Goal: Find specific page/section: Find specific page/section

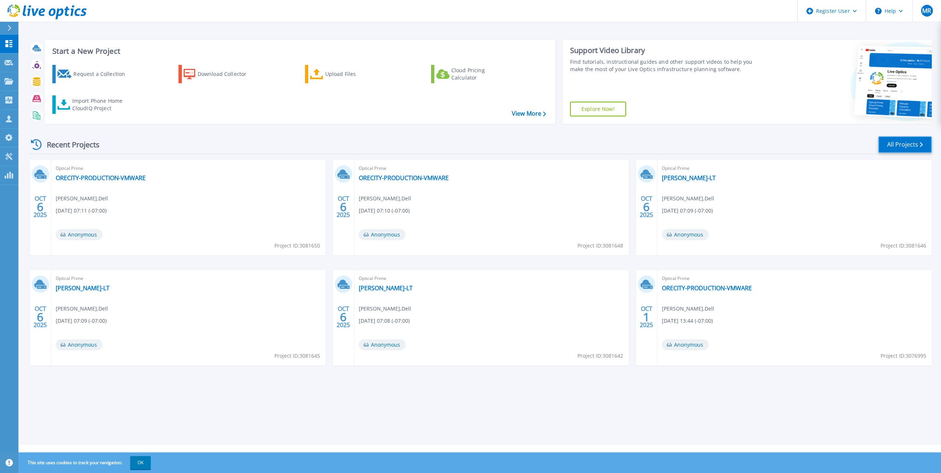
click at [905, 143] on link "All Projects" at bounding box center [904, 144] width 53 height 17
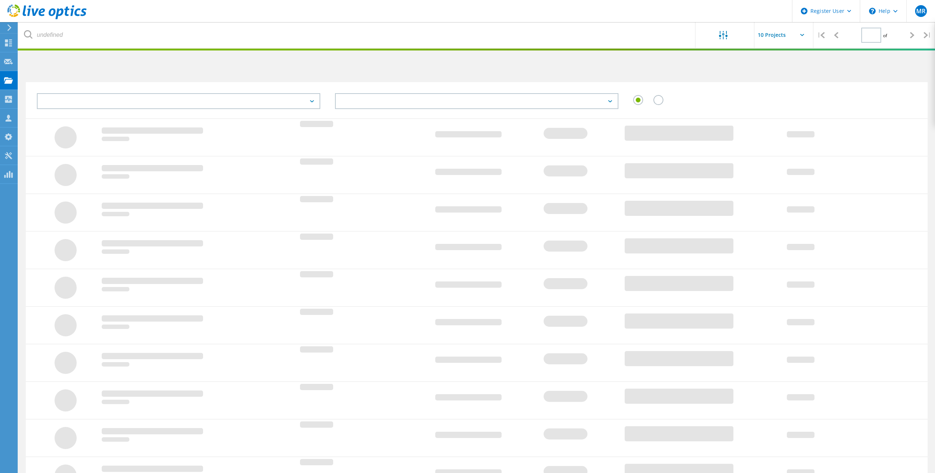
type input "1"
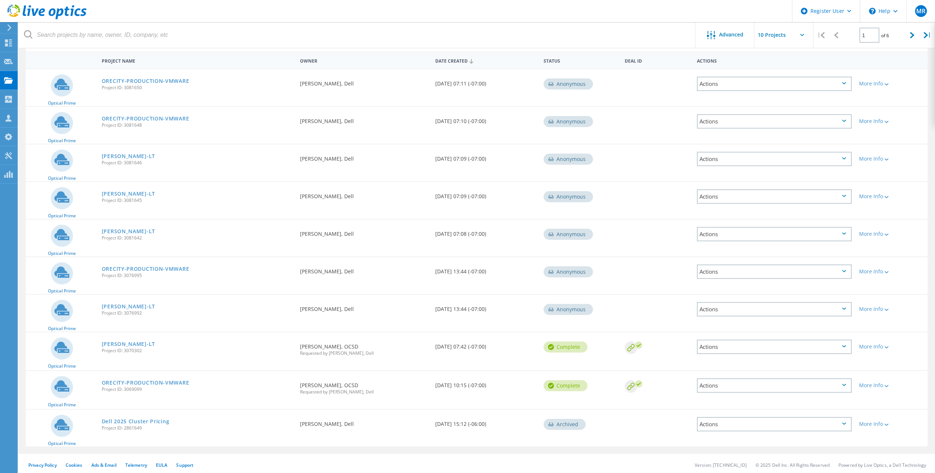
scroll to position [70, 0]
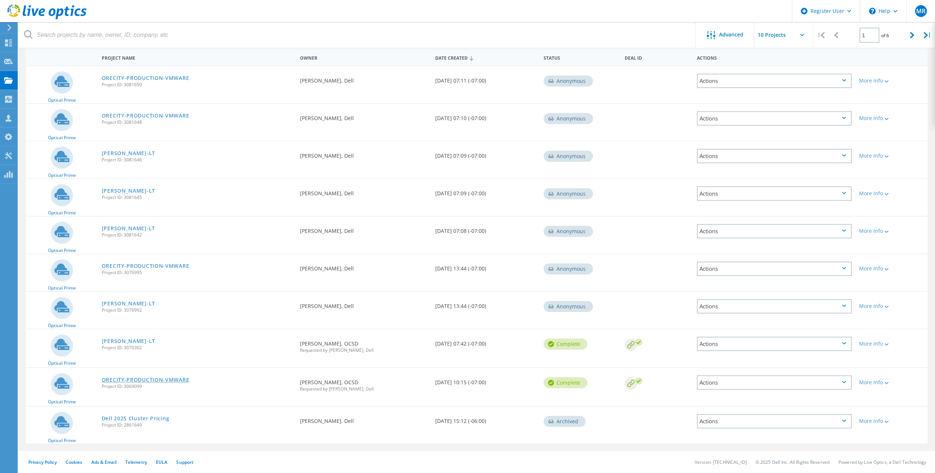
click at [150, 382] on link "ORECITY-PRODUCTION-VMWARE" at bounding box center [146, 379] width 88 height 5
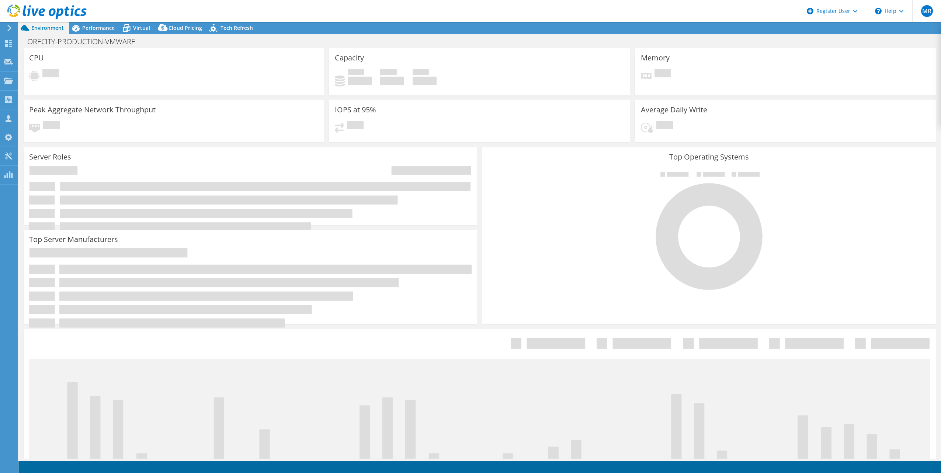
select select "USD"
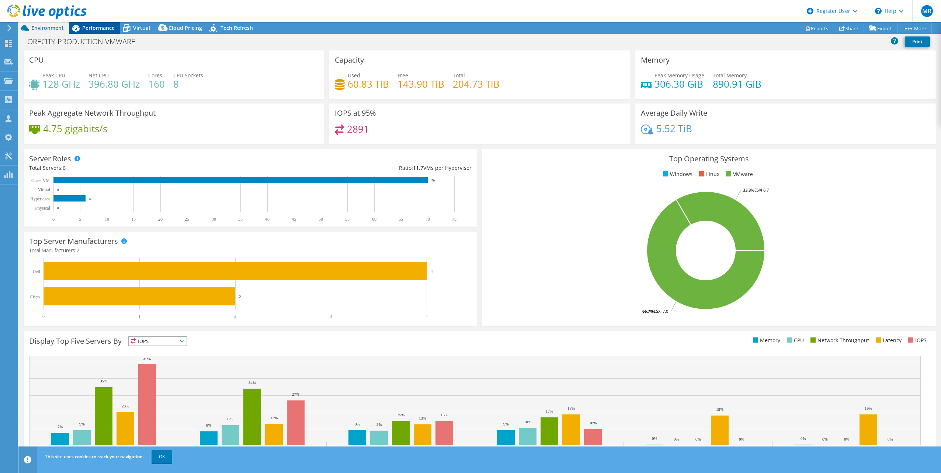
click at [106, 31] on div "Performance" at bounding box center [94, 28] width 51 height 12
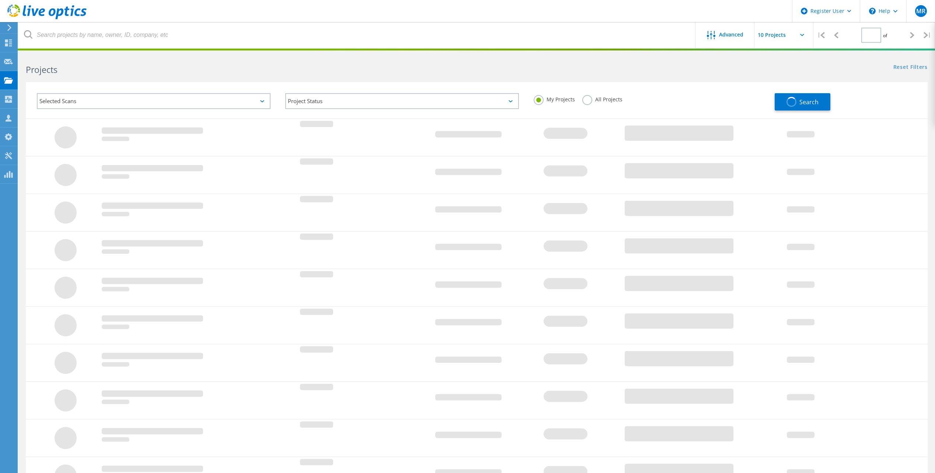
type input "1"
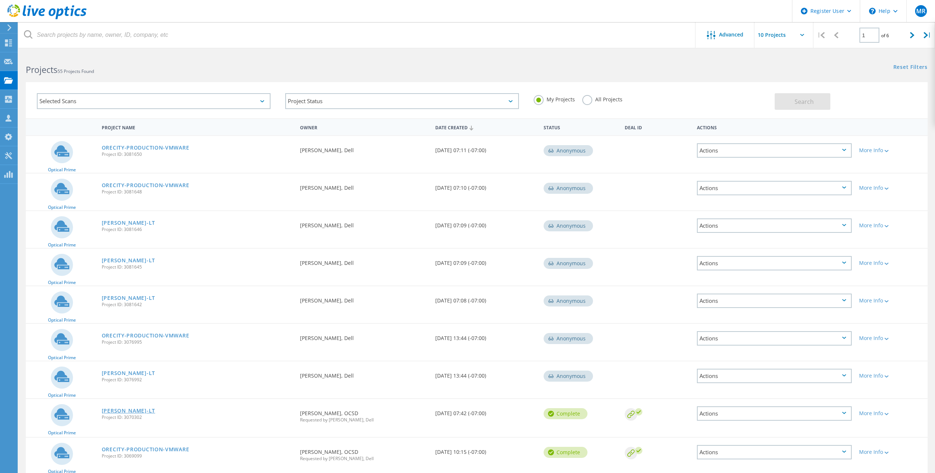
click at [121, 410] on link "[PERSON_NAME]-LT" at bounding box center [128, 410] width 53 height 5
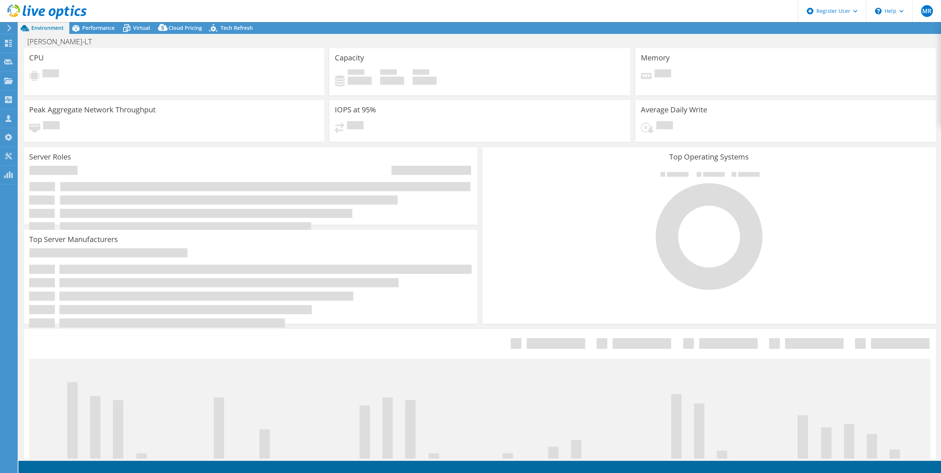
select select "USD"
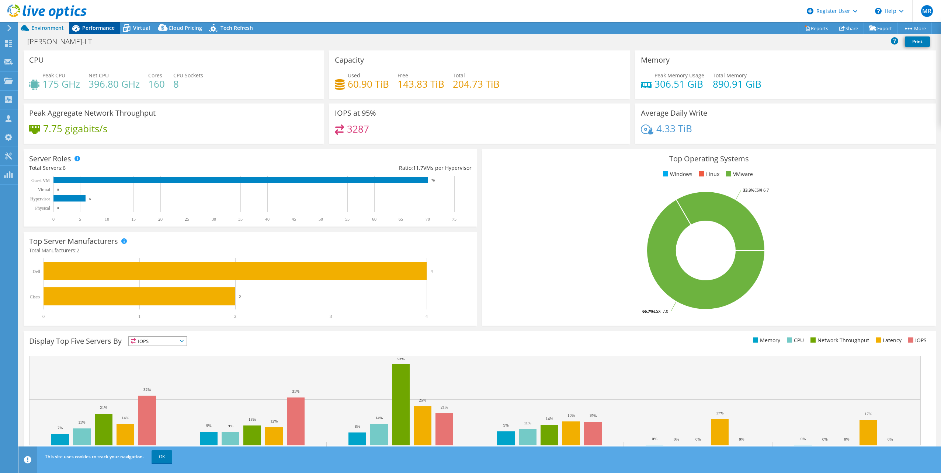
click at [102, 31] on div "Performance" at bounding box center [94, 28] width 51 height 12
